Goal: Answer question/provide support: Share knowledge or assist other users

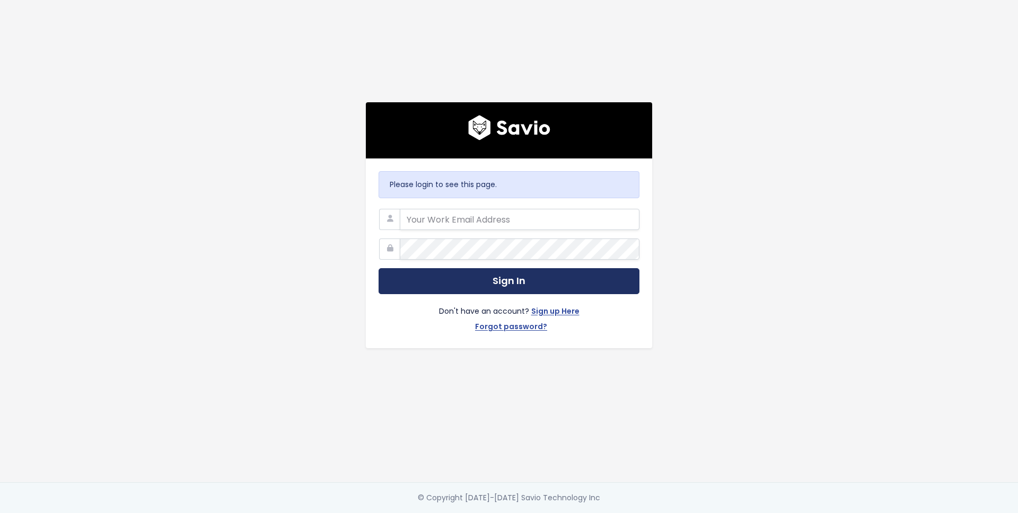
type input "[PERSON_NAME][EMAIL_ADDRESS][PERSON_NAME][DOMAIN_NAME]"
click at [444, 285] on button "Sign In" at bounding box center [508, 281] width 261 height 26
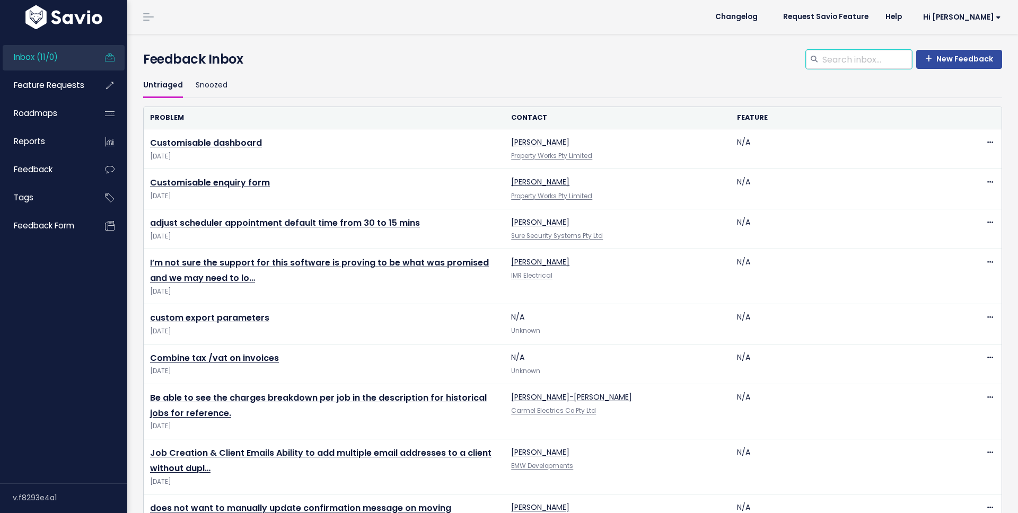
click at [848, 59] on input "search" at bounding box center [866, 59] width 91 height 19
type input "inline image"
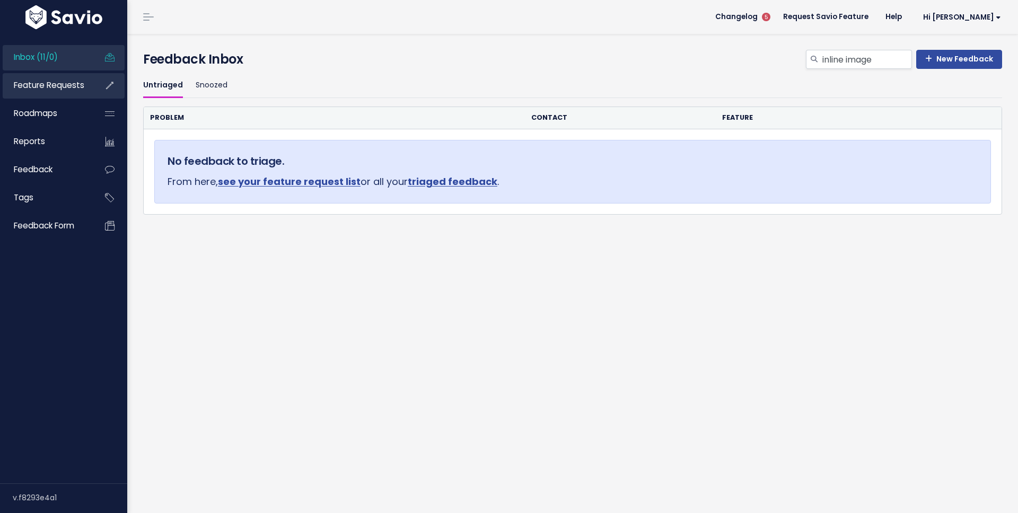
click at [40, 84] on span "Feature Requests" at bounding box center [49, 85] width 70 height 11
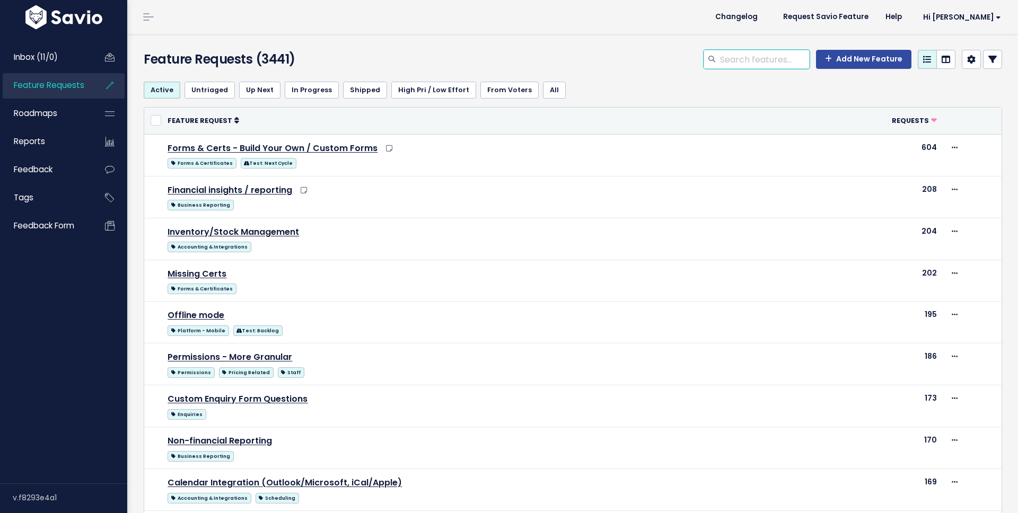
click at [775, 64] on input "search" at bounding box center [764, 59] width 91 height 19
type input "inline image"
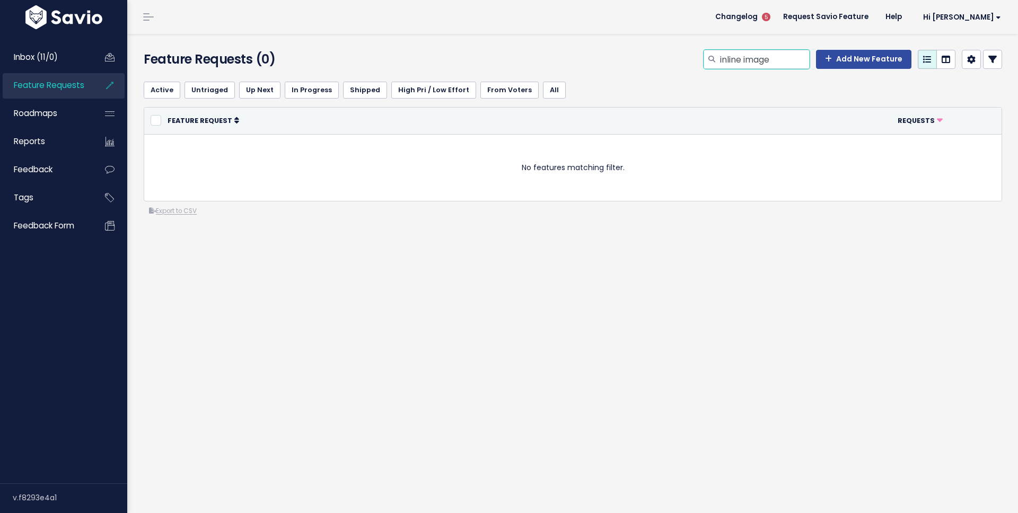
drag, startPoint x: 745, startPoint y: 62, endPoint x: 771, endPoint y: 62, distance: 26.0
click at [771, 62] on input "inline image" at bounding box center [764, 59] width 91 height 19
type input "inline"
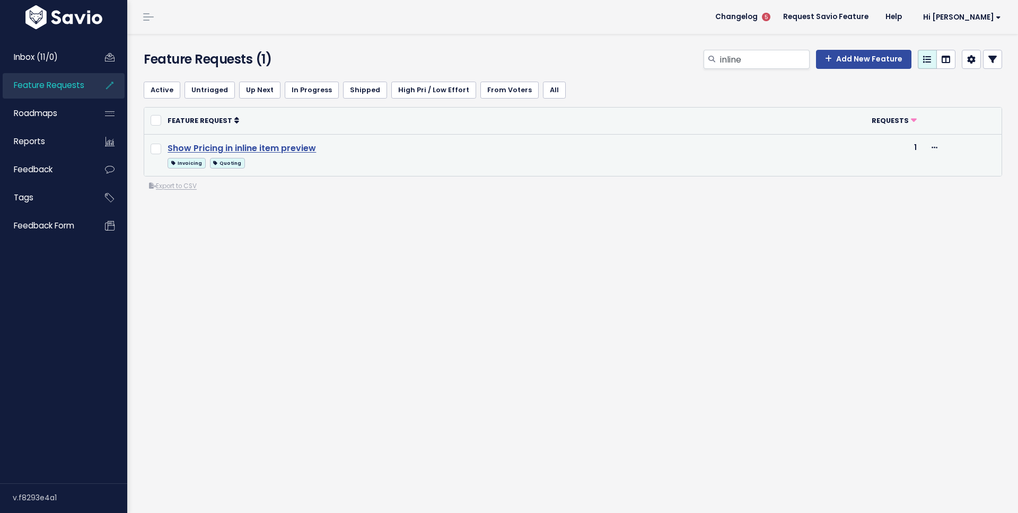
click at [272, 152] on link "Show Pricing in inline item preview" at bounding box center [241, 148] width 148 height 12
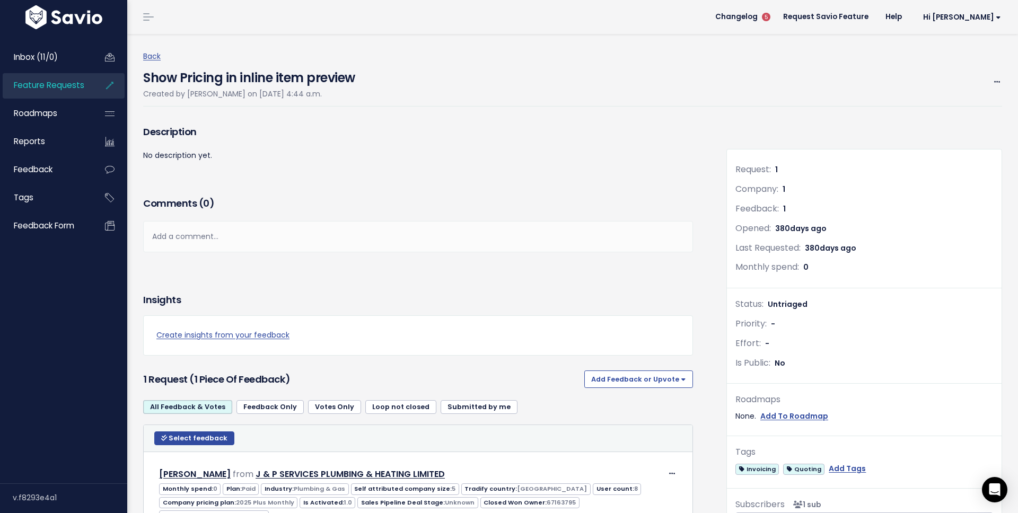
click at [41, 84] on span "Feature Requests" at bounding box center [49, 85] width 70 height 11
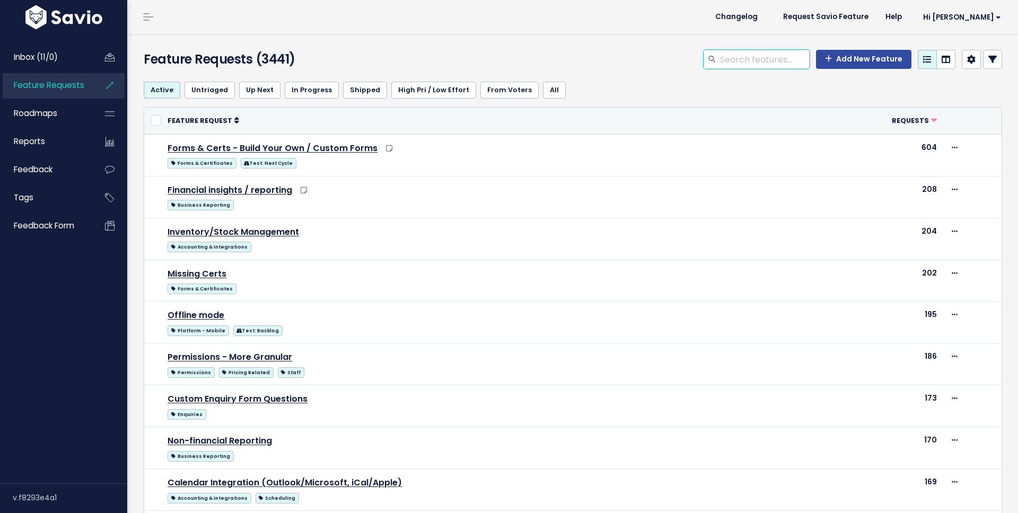
click at [761, 60] on input "search" at bounding box center [764, 59] width 91 height 19
type input "line item image"
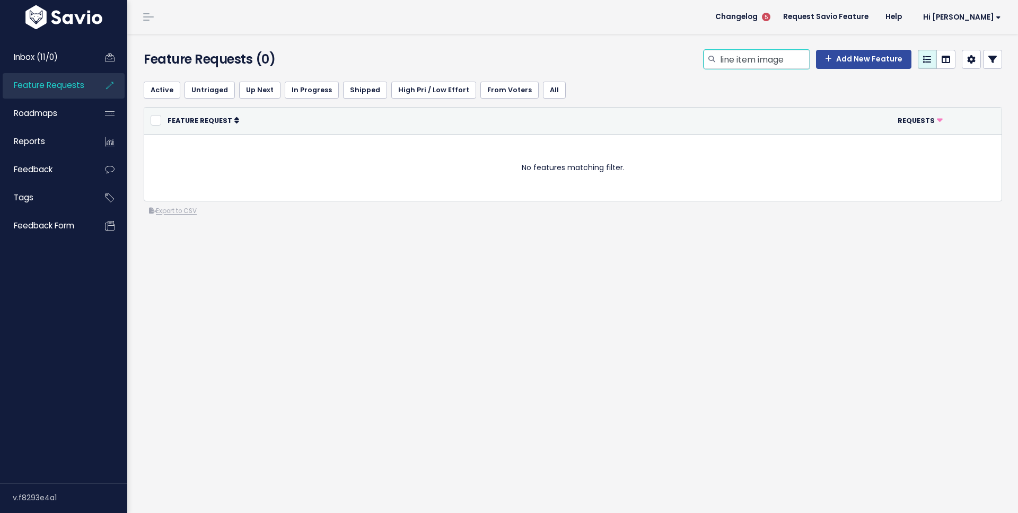
drag, startPoint x: 761, startPoint y: 59, endPoint x: 801, endPoint y: 59, distance: 40.8
click at [801, 59] on input "line item image" at bounding box center [764, 59] width 91 height 19
type input "line item photo"
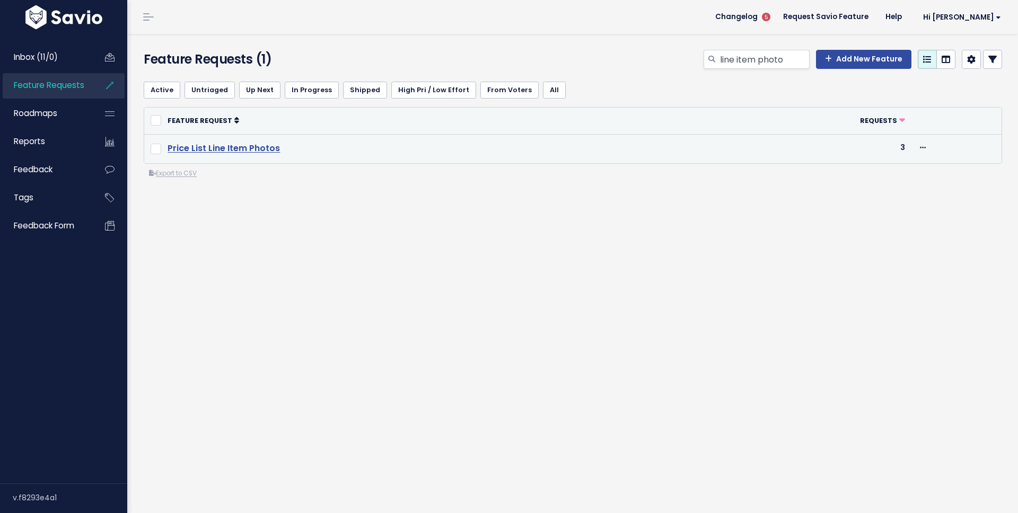
click at [235, 147] on link "Price List Line Item Photos" at bounding box center [223, 148] width 112 height 12
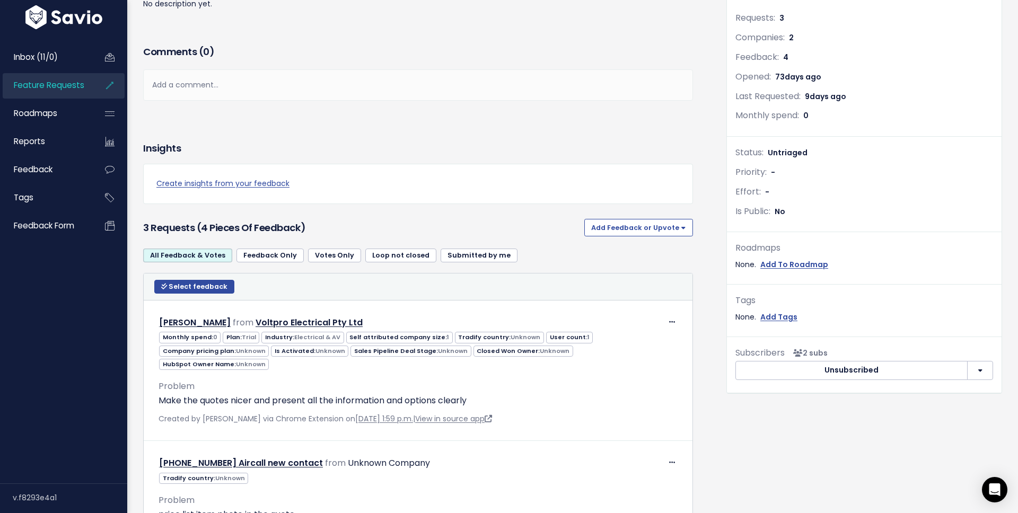
scroll to position [113, 0]
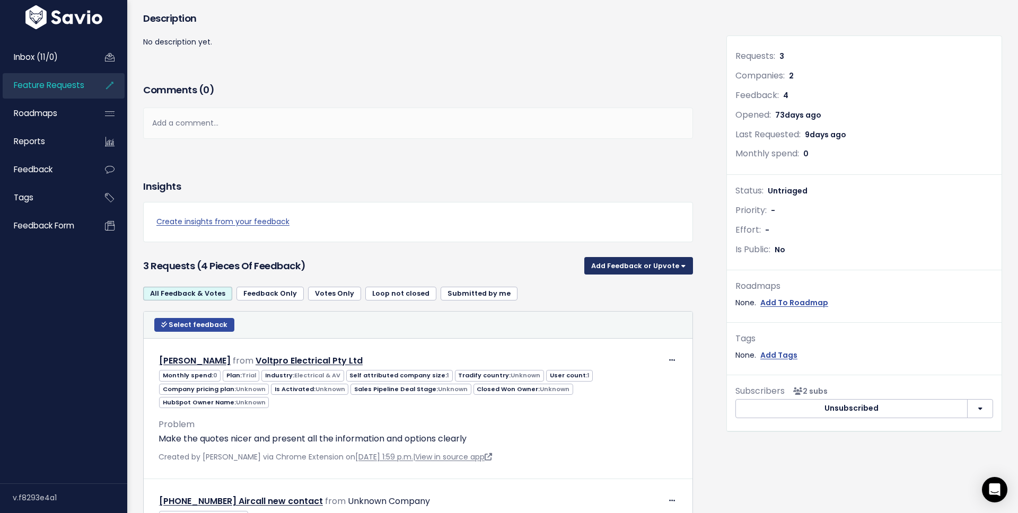
click at [623, 274] on button "Add Feedback or Upvote" at bounding box center [638, 265] width 109 height 17
click at [623, 293] on link "Upvote" at bounding box center [638, 293] width 100 height 21
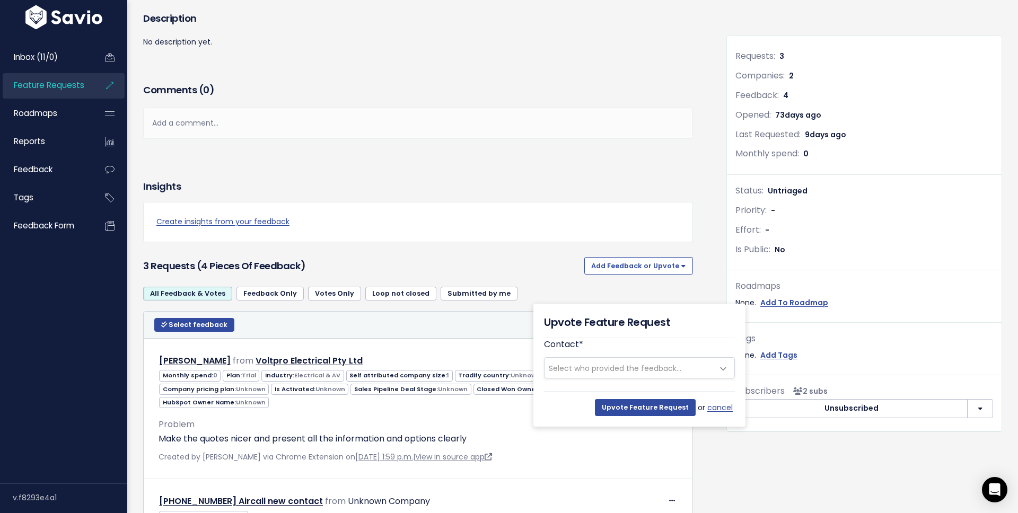
click at [596, 366] on span "Select who provided the feedback..." at bounding box center [615, 368] width 133 height 11
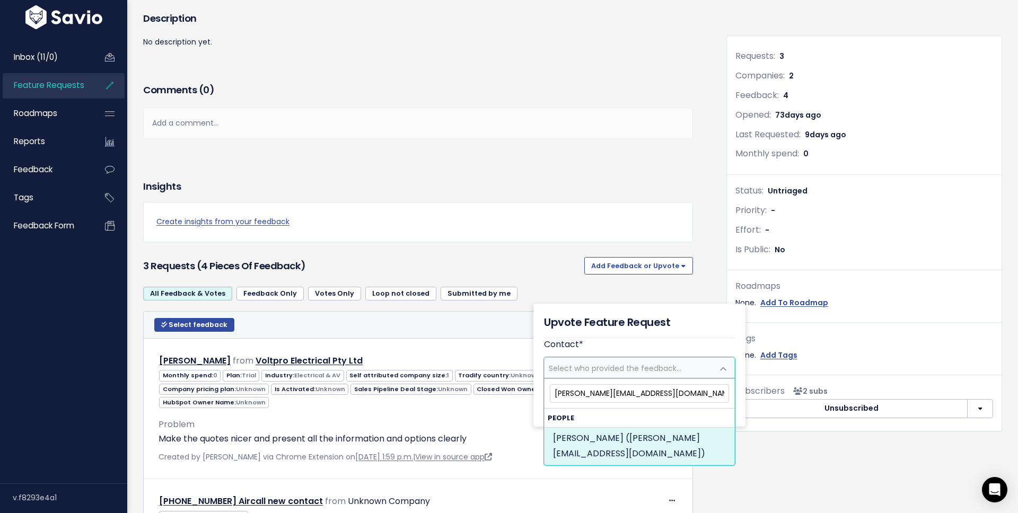
type input "tim@platinumpi.com.au"
select select "76473311"
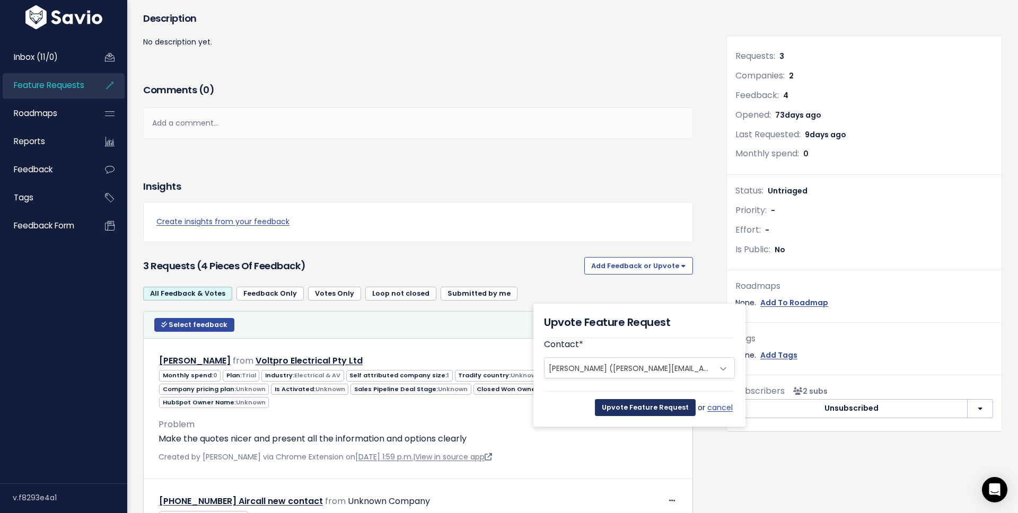
click at [643, 406] on input "Upvote Feature Request" at bounding box center [645, 407] width 101 height 17
